Goal: Navigation & Orientation: Find specific page/section

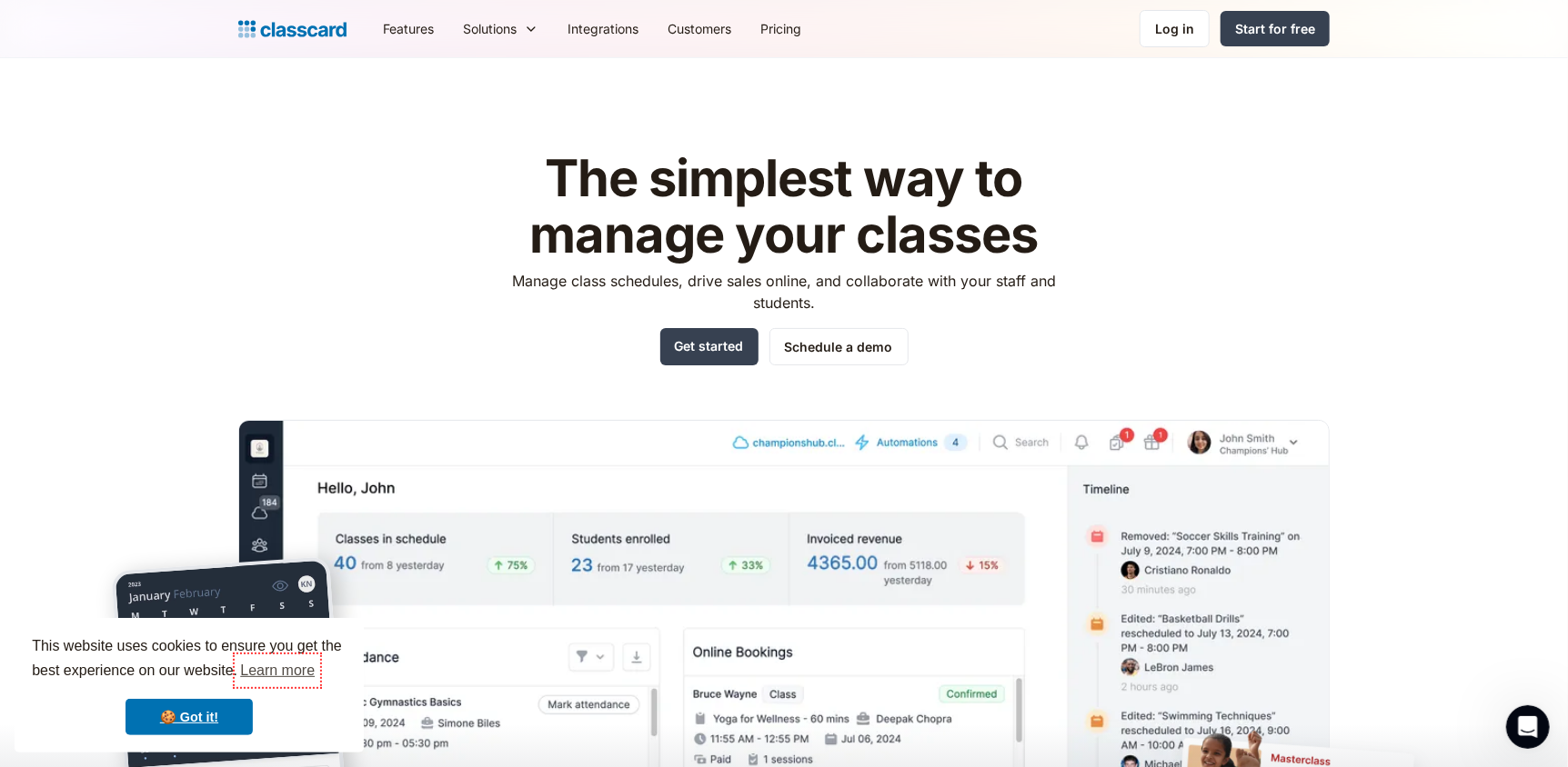
scroll to position [5838, 0]
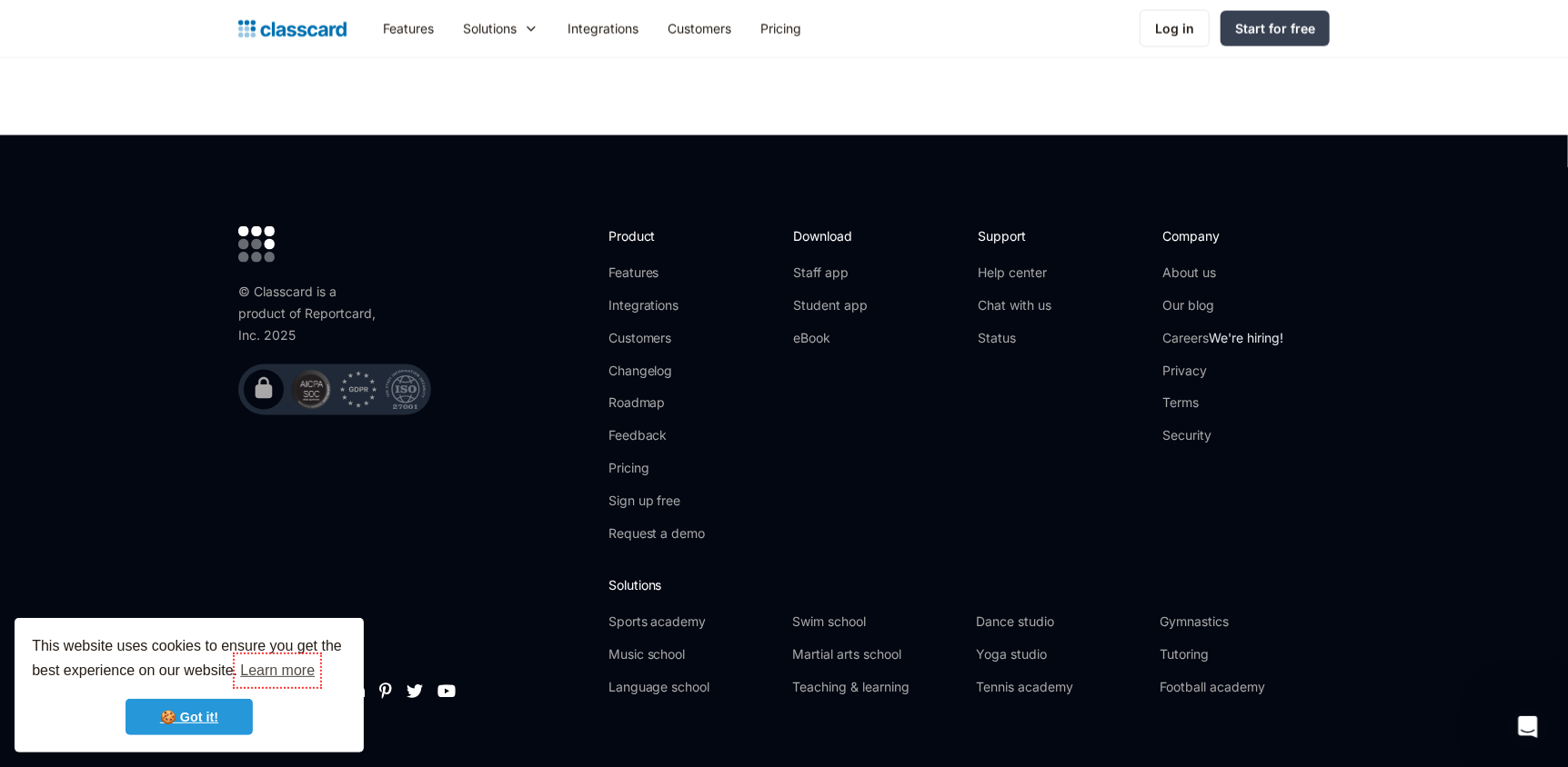
click at [169, 705] on link "🍪 Got it!" at bounding box center [189, 716] width 127 height 36
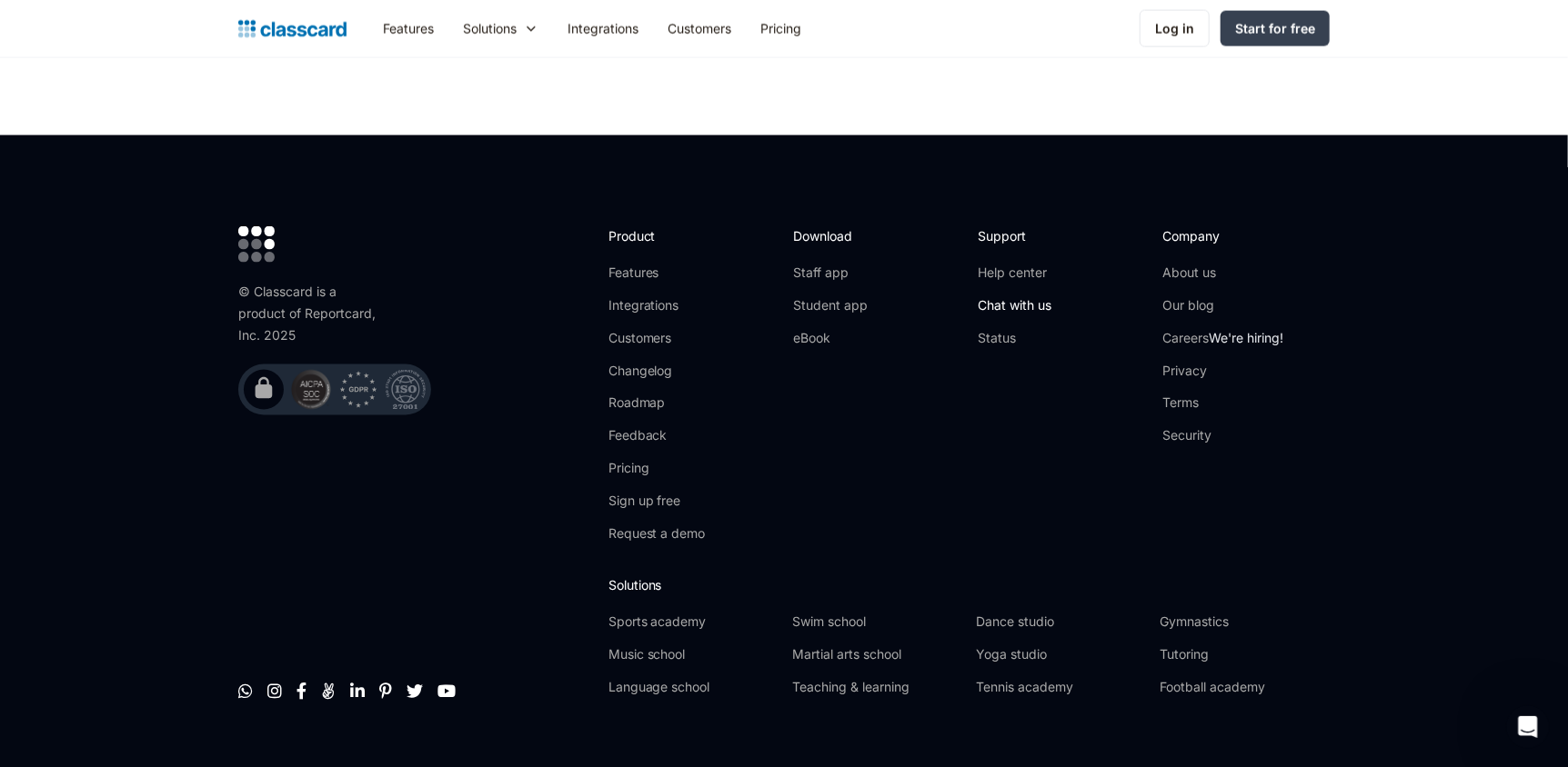
click at [1031, 296] on link "Chat with us" at bounding box center [1014, 306] width 74 height 18
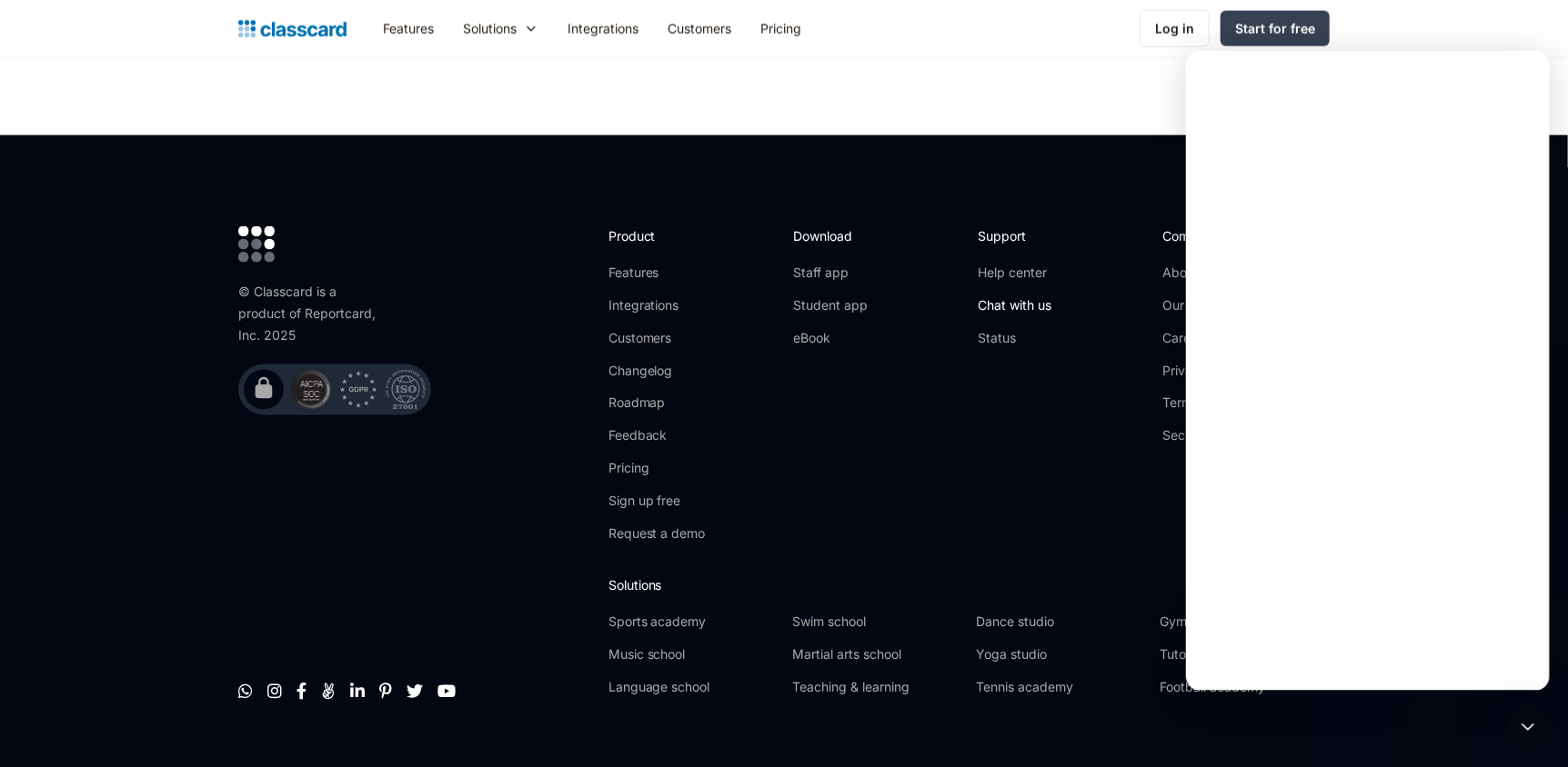
scroll to position [0, 0]
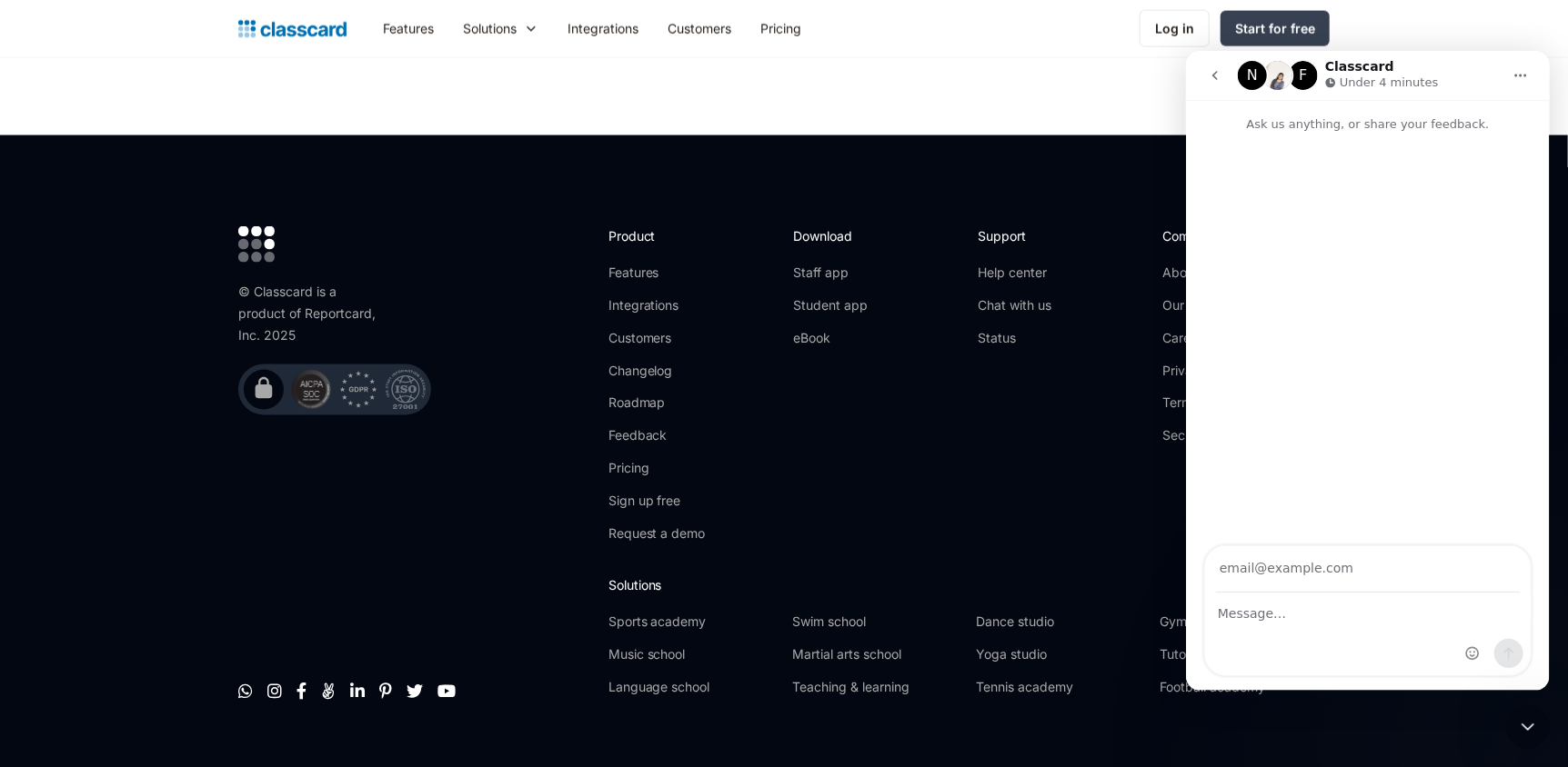
click at [1525, 721] on icon "Close Intercom Messenger" at bounding box center [1527, 726] width 22 height 22
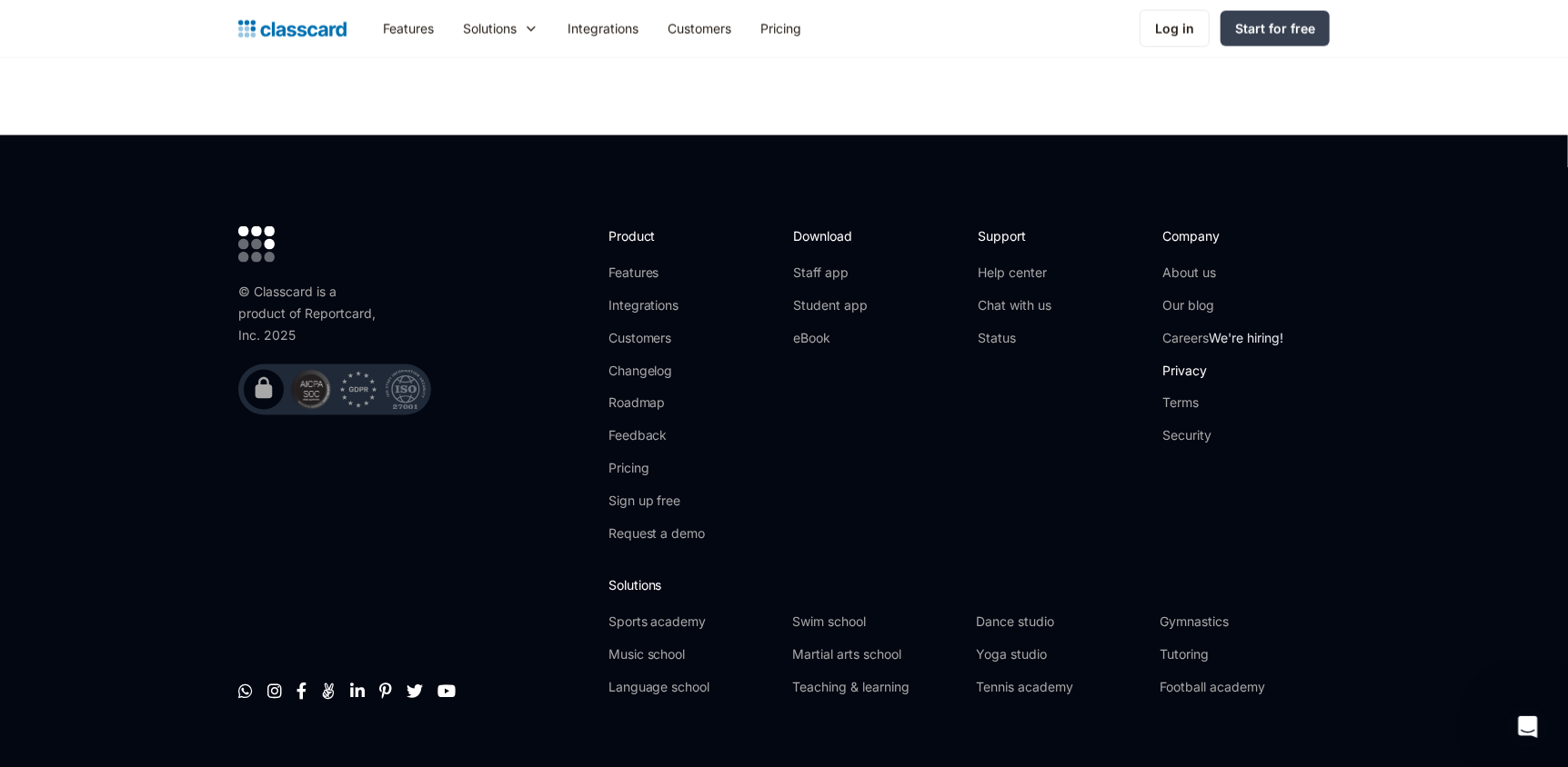
click at [1192, 362] on link "Privacy" at bounding box center [1223, 371] width 121 height 18
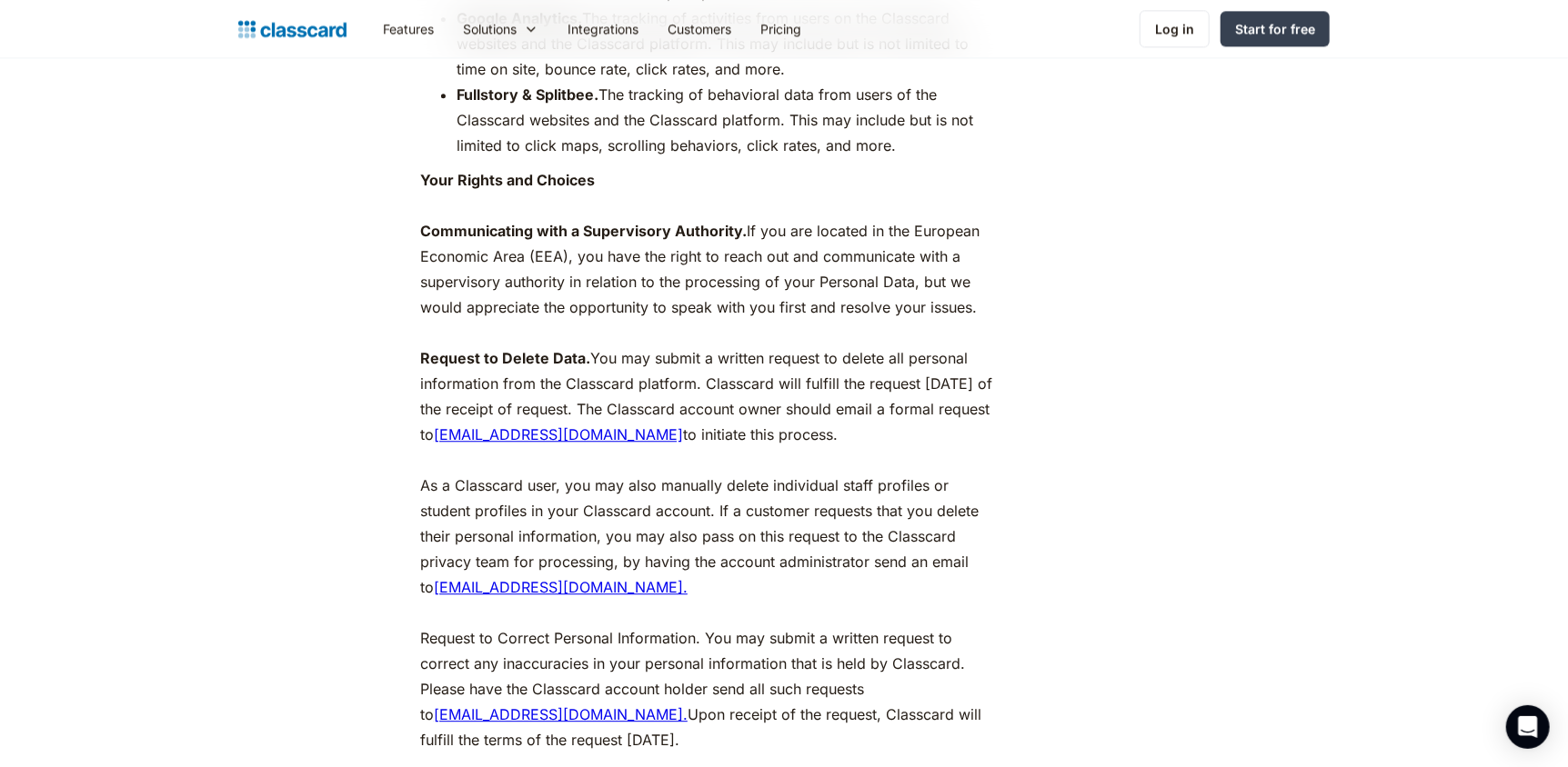
scroll to position [522, 0]
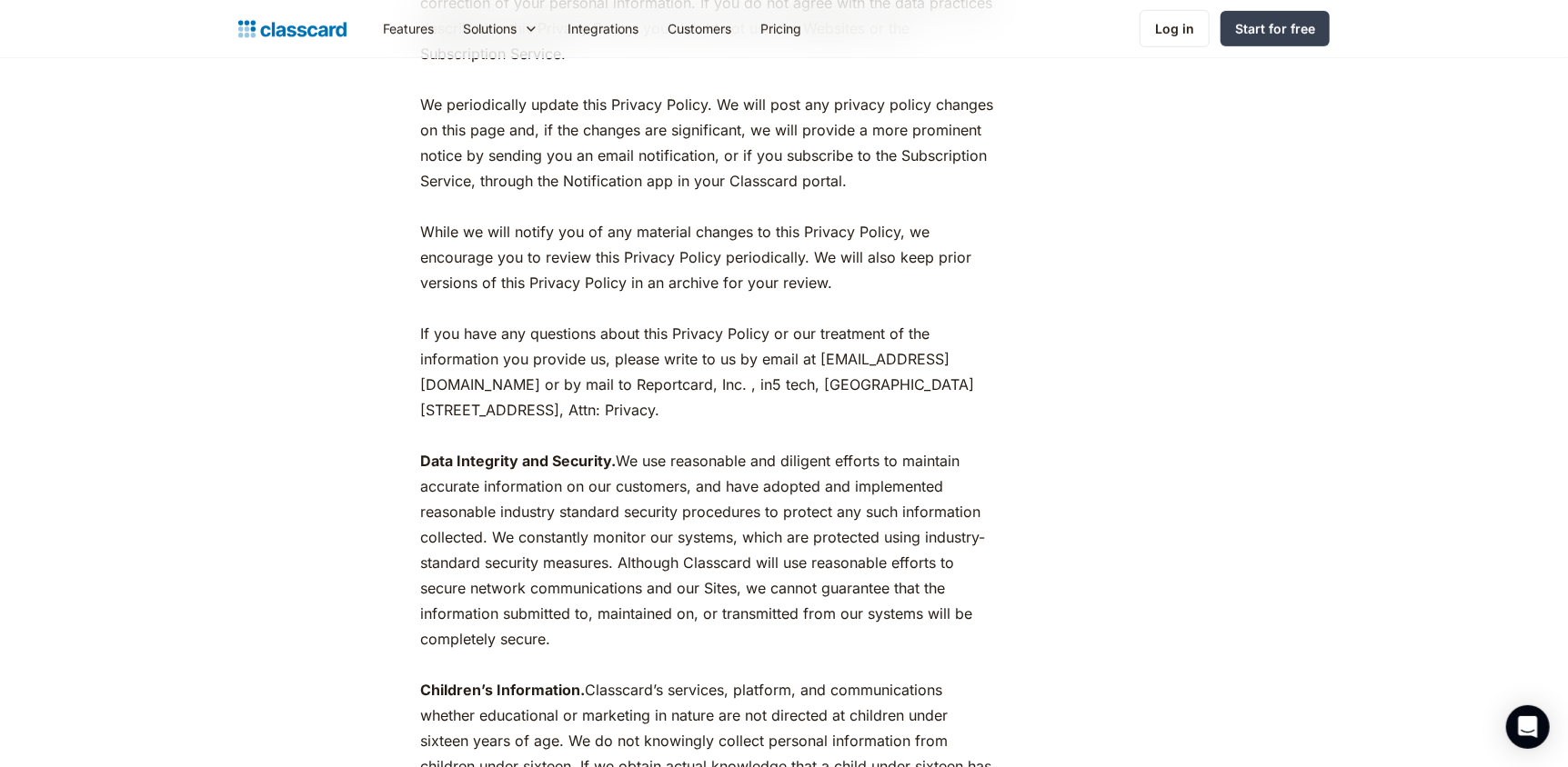
copy p "[DOMAIN_NAME]"
drag, startPoint x: 546, startPoint y: 384, endPoint x: 585, endPoint y: 378, distance: 39.5
